Goal: Navigation & Orientation: Find specific page/section

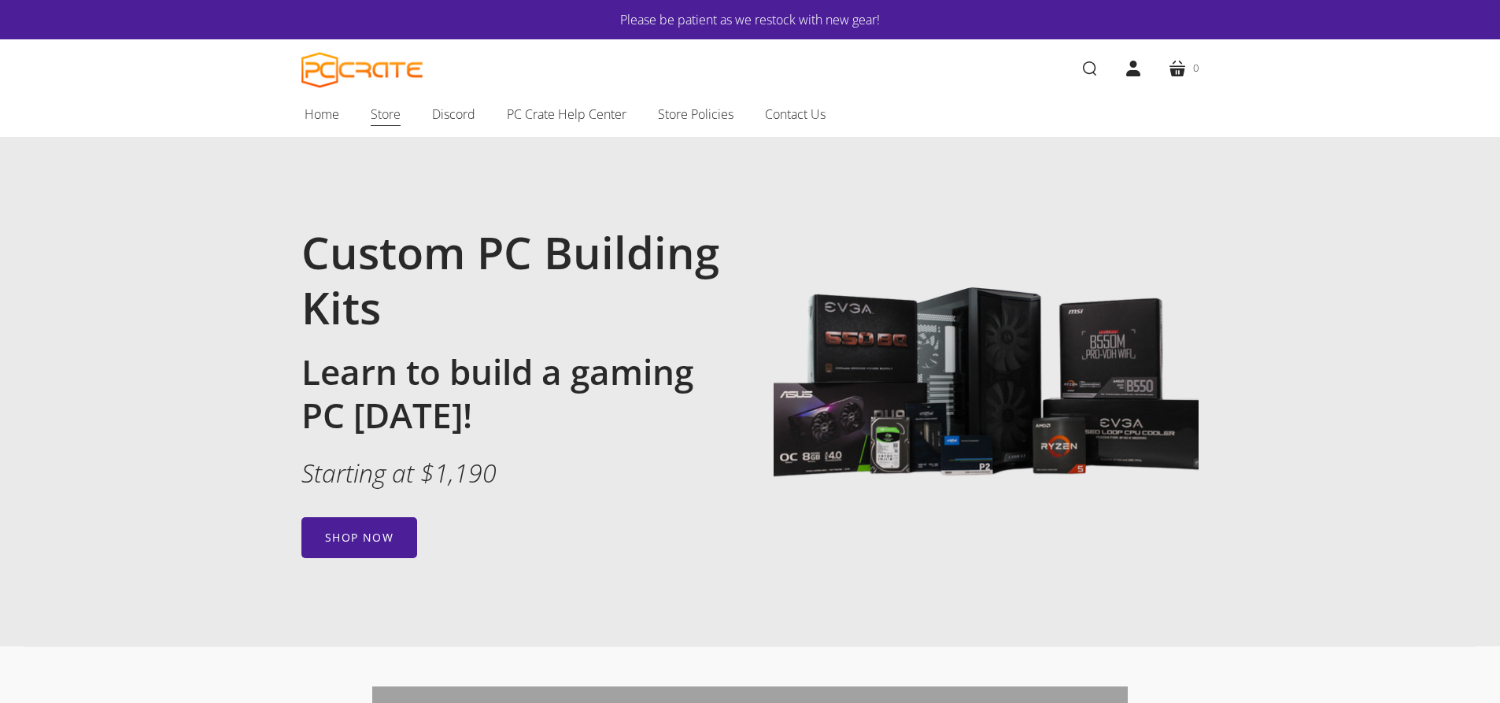
click at [401, 122] on link "Store" at bounding box center [385, 114] width 61 height 33
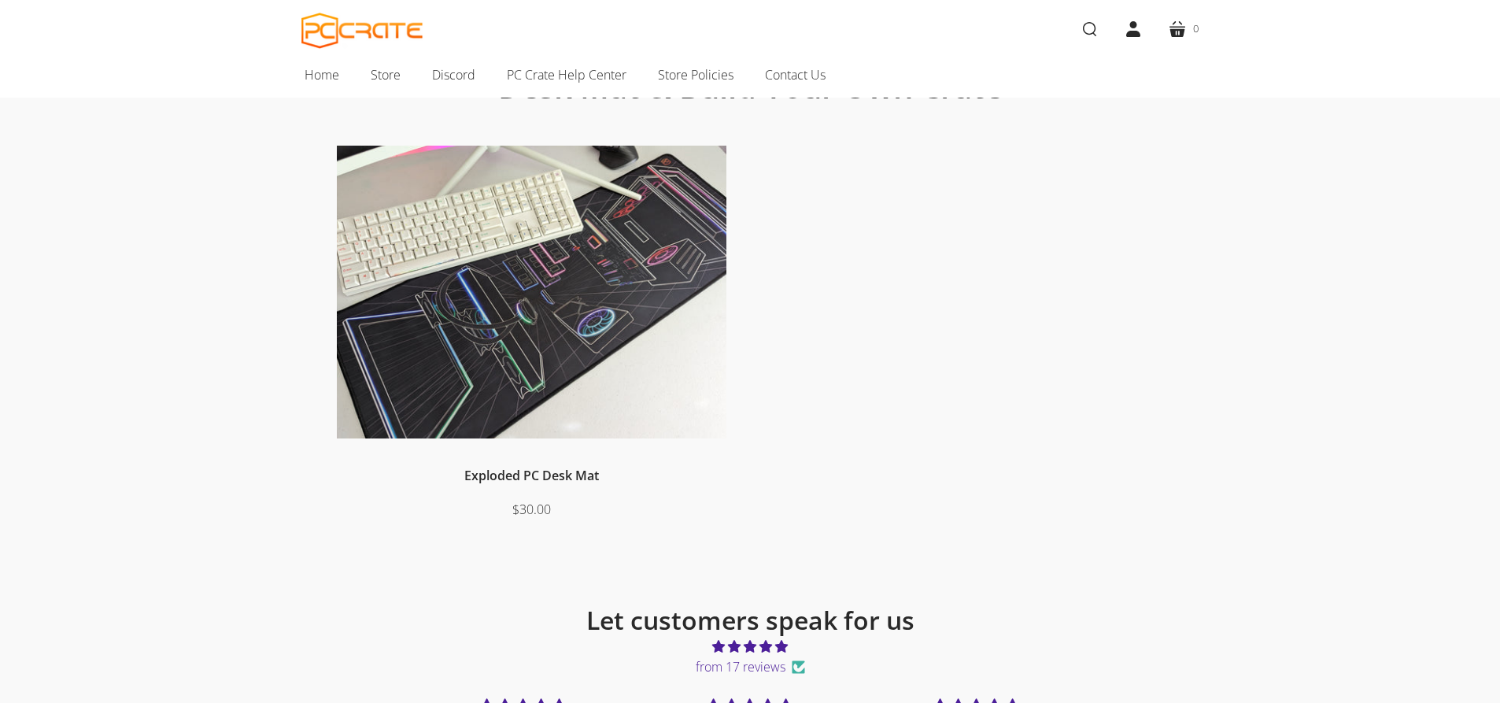
scroll to position [297, 0]
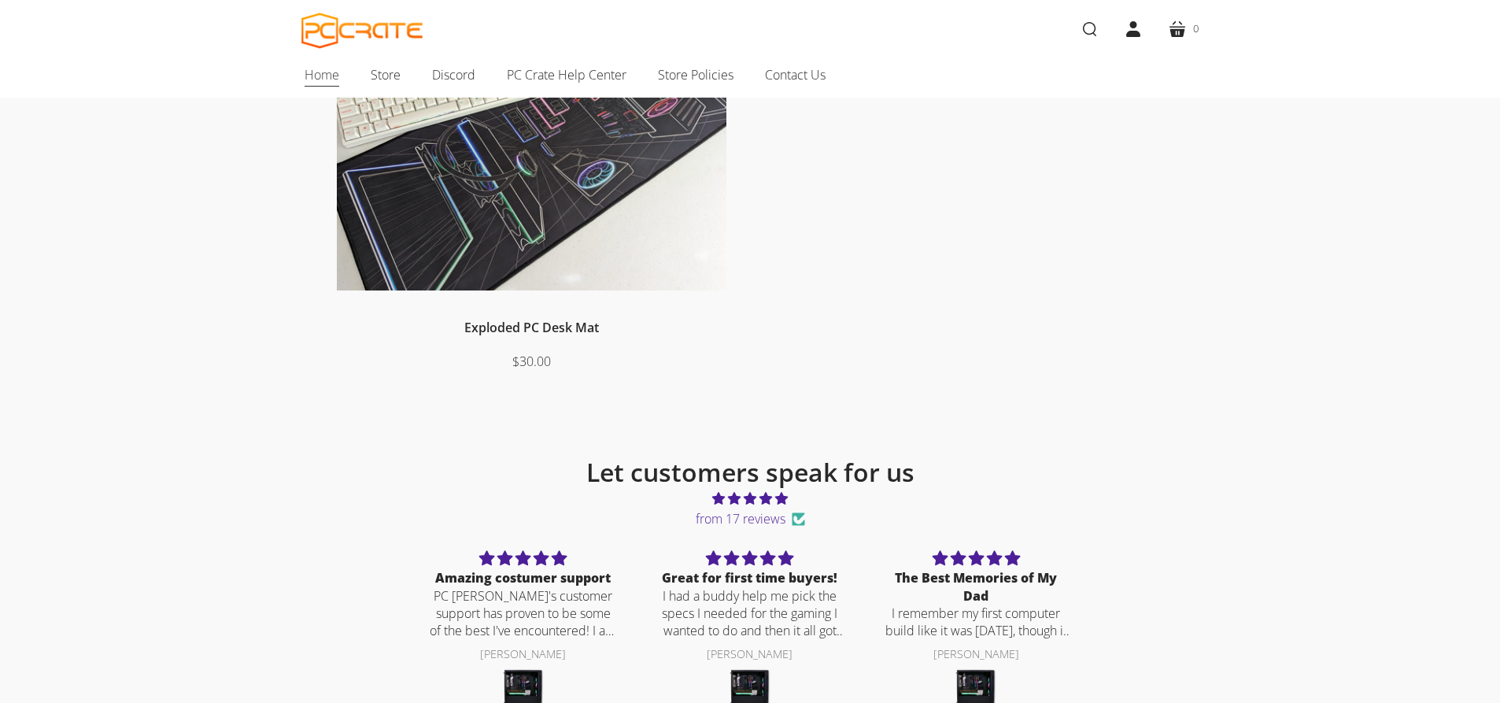
click at [330, 77] on span "Home" at bounding box center [322, 75] width 35 height 20
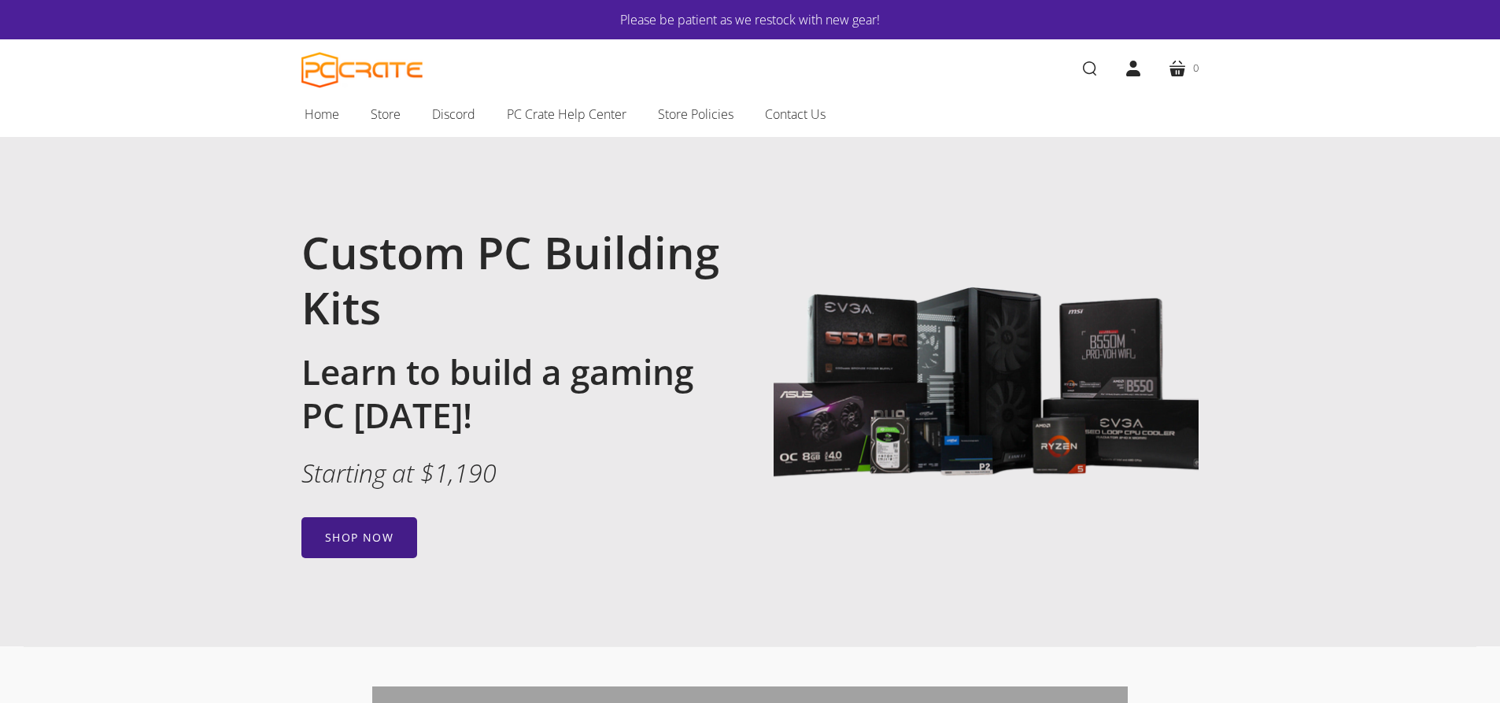
click at [390, 537] on link "Shop now" at bounding box center [359, 537] width 116 height 41
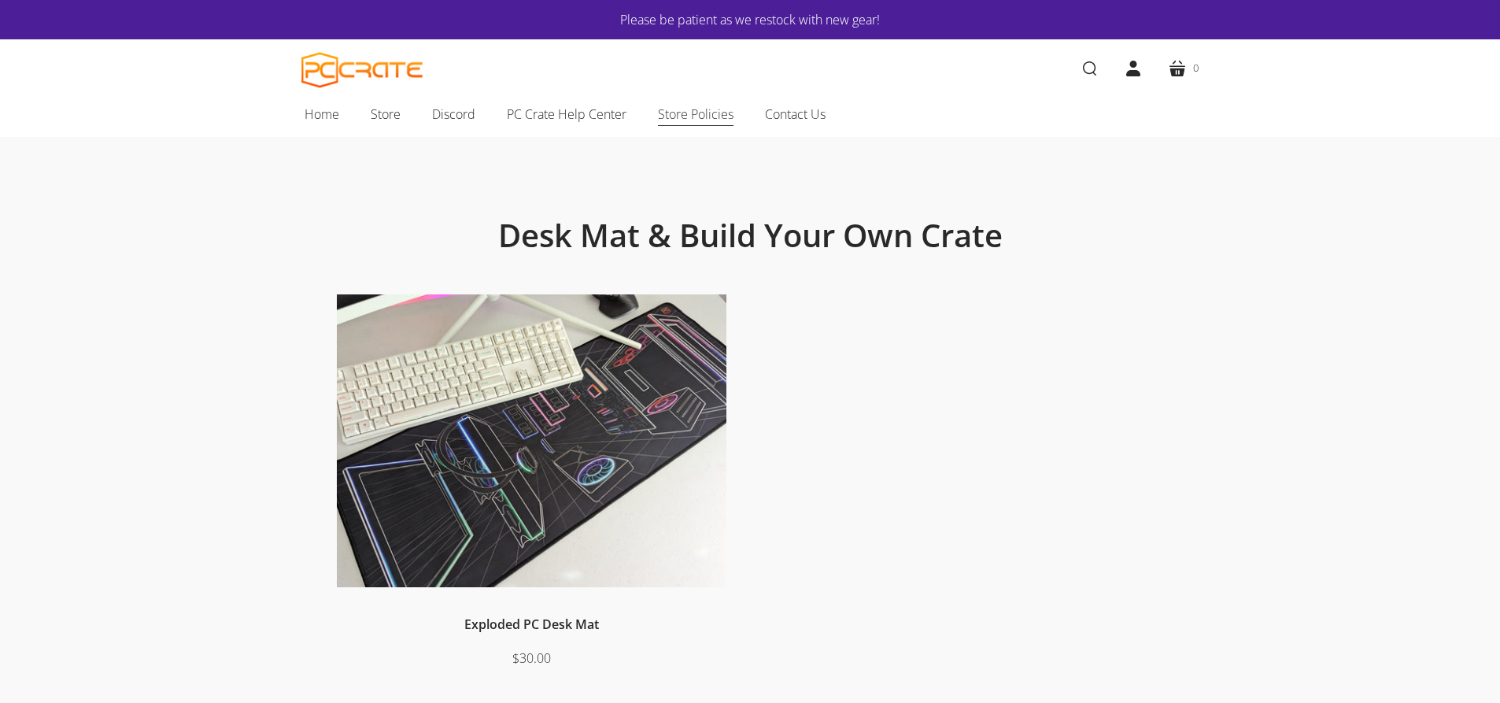
click at [704, 113] on span "Store Policies" at bounding box center [696, 114] width 76 height 20
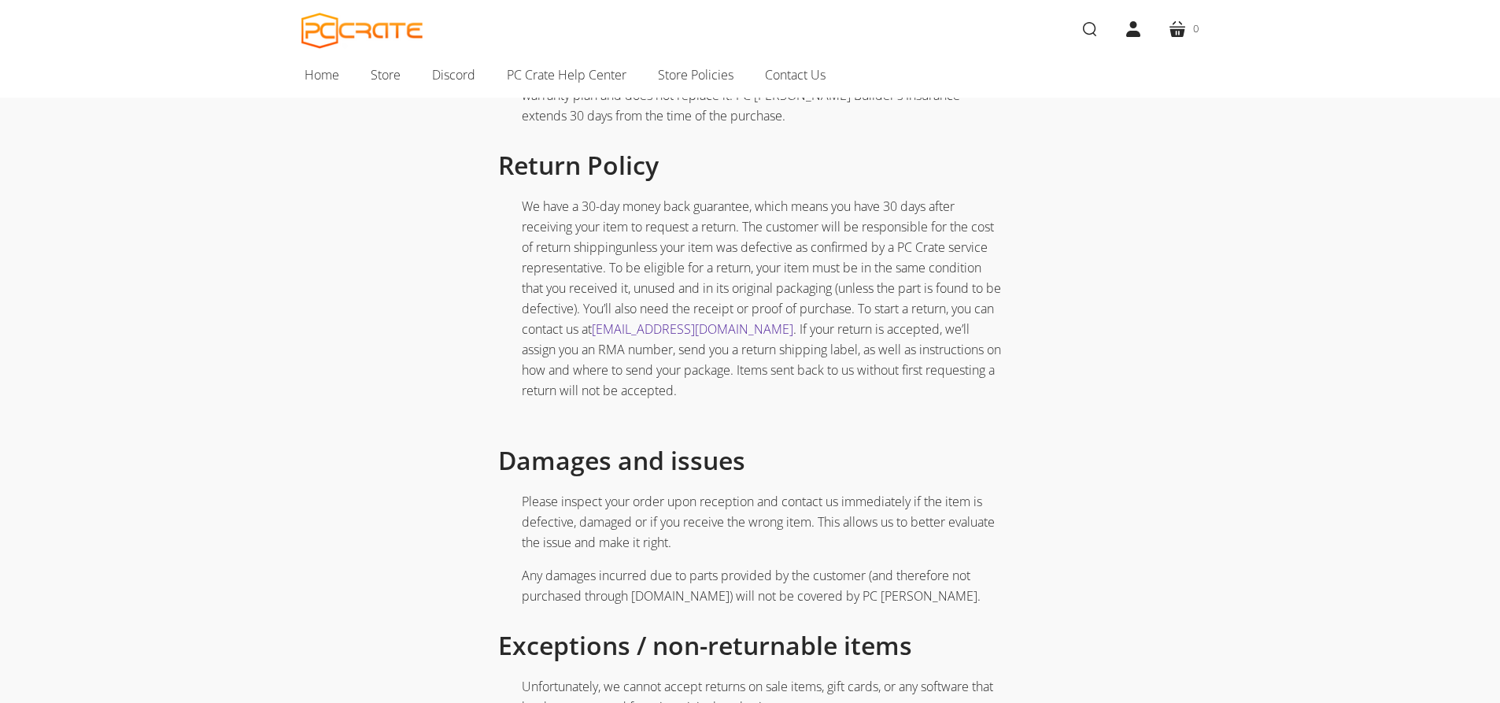
scroll to position [1352, 0]
